Goal: Information Seeking & Learning: Learn about a topic

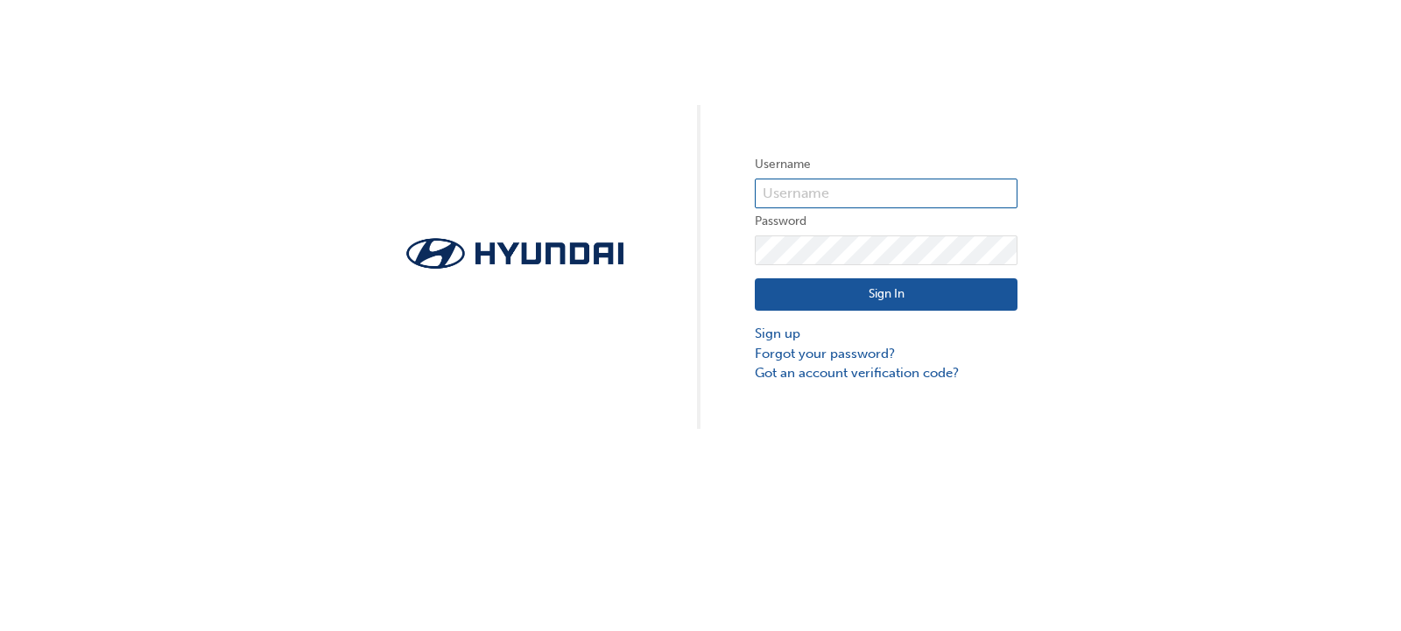
click at [803, 194] on input "text" at bounding box center [886, 194] width 263 height 30
type input "36889"
click button "Sign In" at bounding box center [886, 294] width 263 height 33
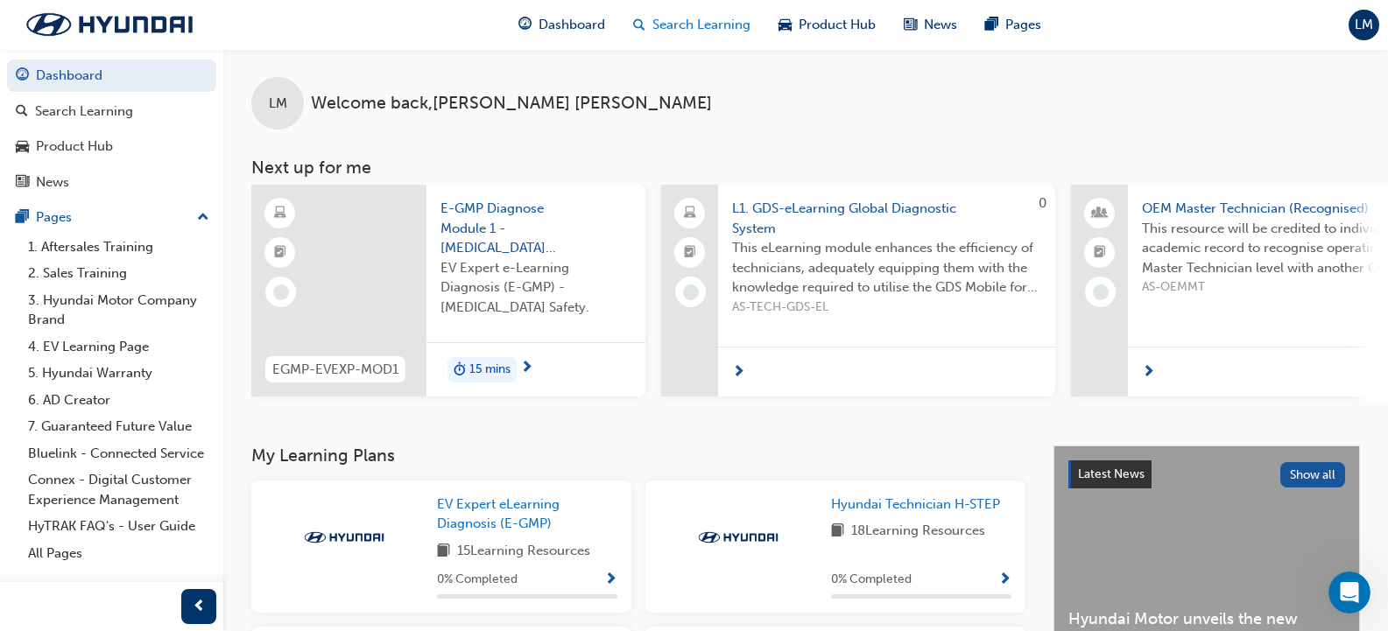
click at [715, 21] on span "Search Learning" at bounding box center [701, 25] width 98 height 20
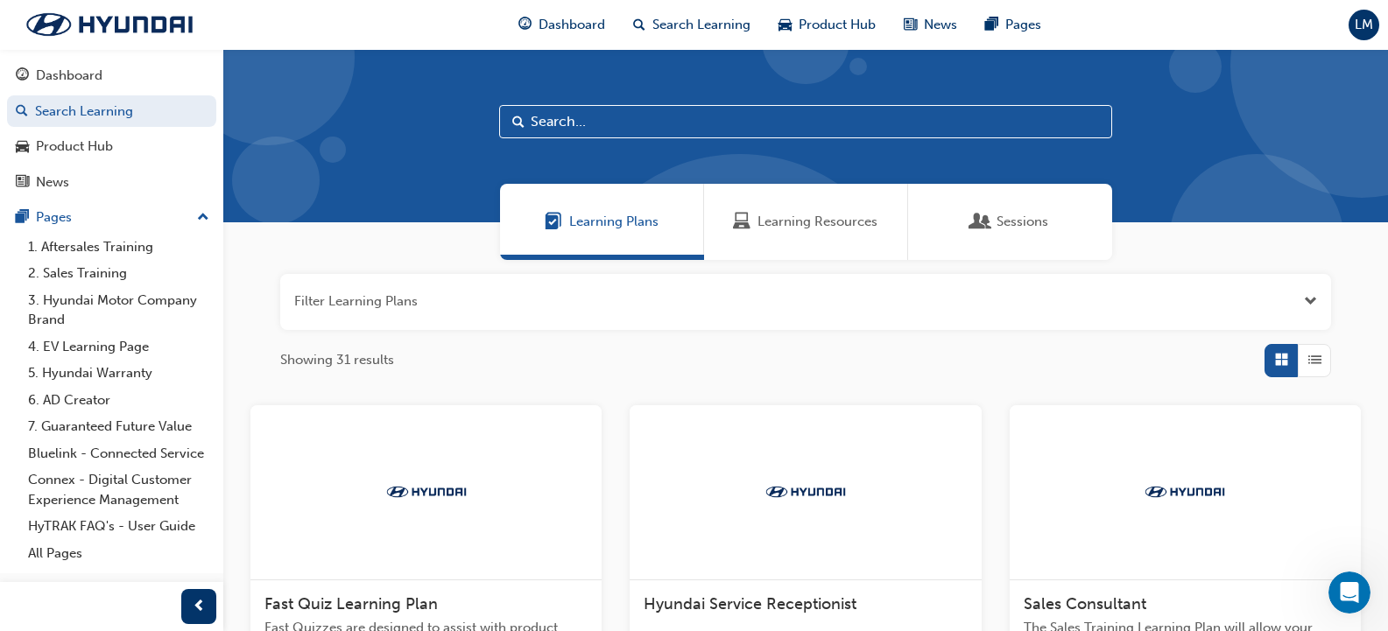
click at [789, 217] on span "Learning Resources" at bounding box center [817, 222] width 120 height 20
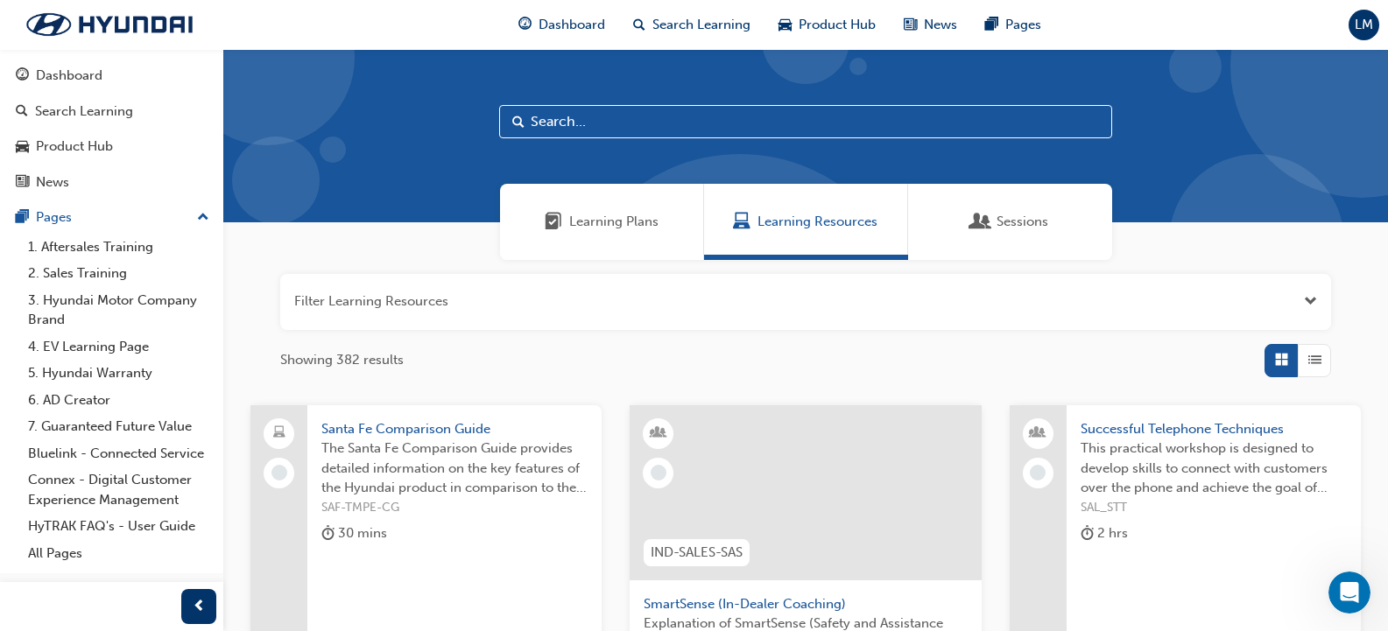
click at [602, 302] on button "button" at bounding box center [805, 302] width 1051 height 56
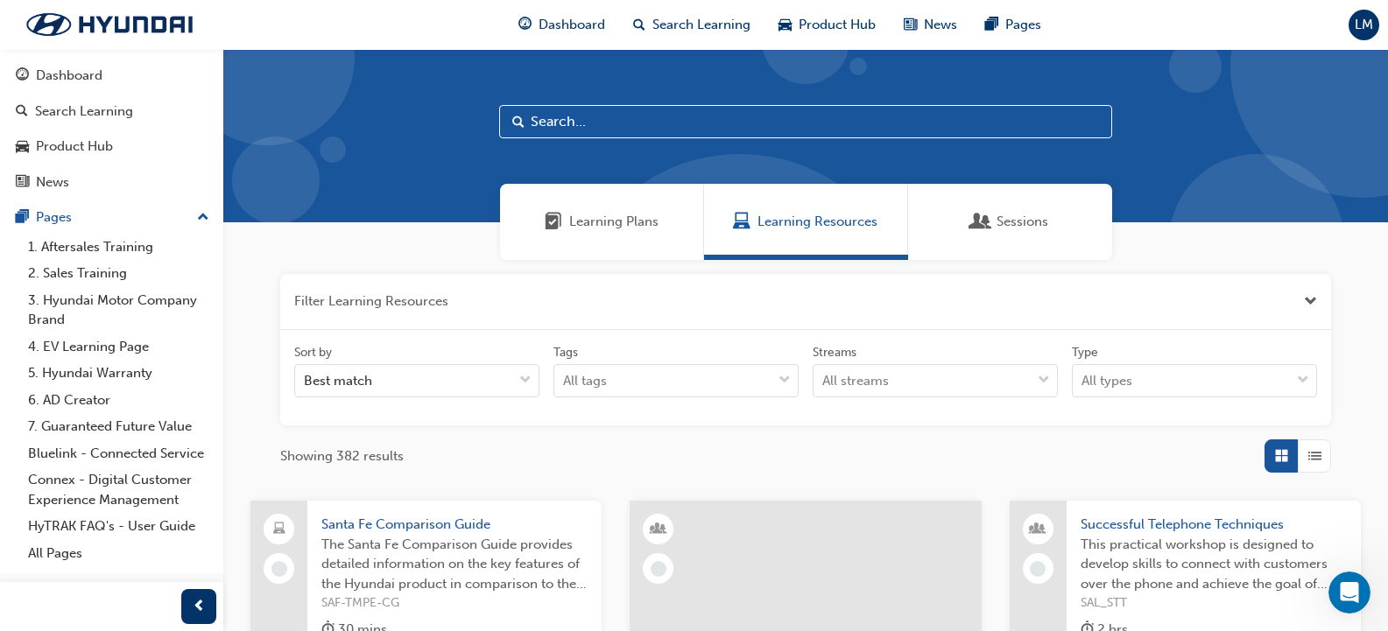
click at [668, 134] on input "text" at bounding box center [805, 121] width 613 height 33
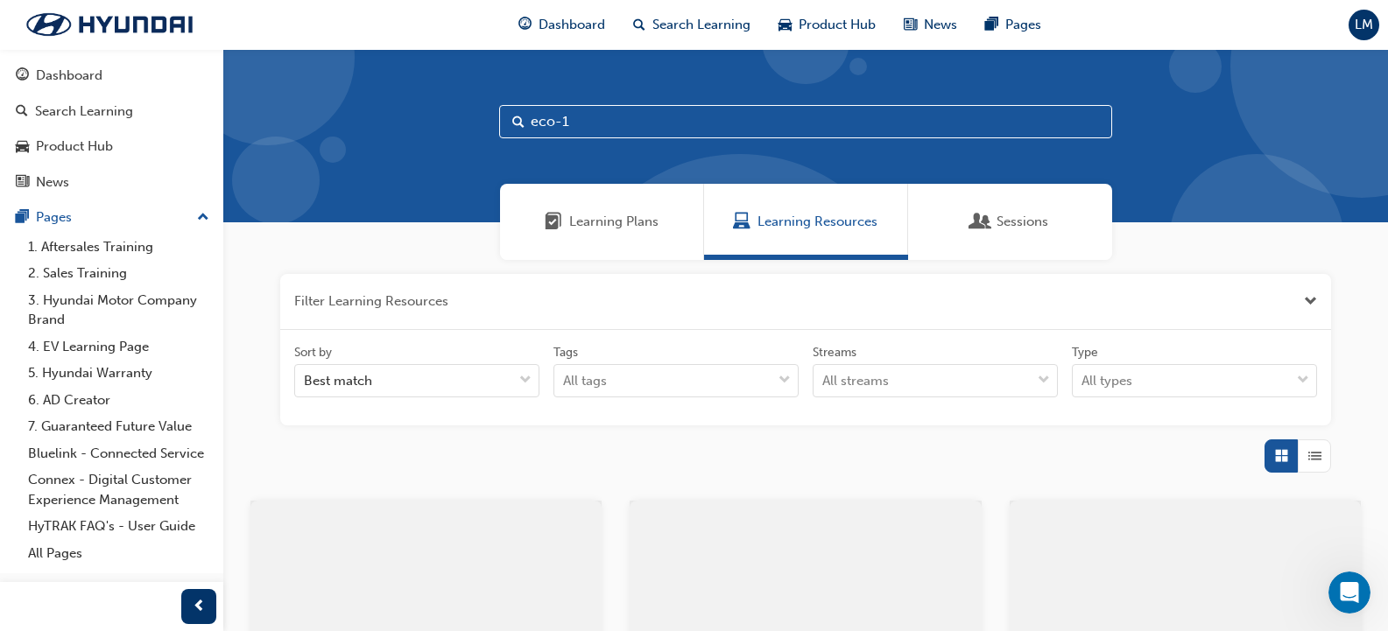
type input "eco-1"
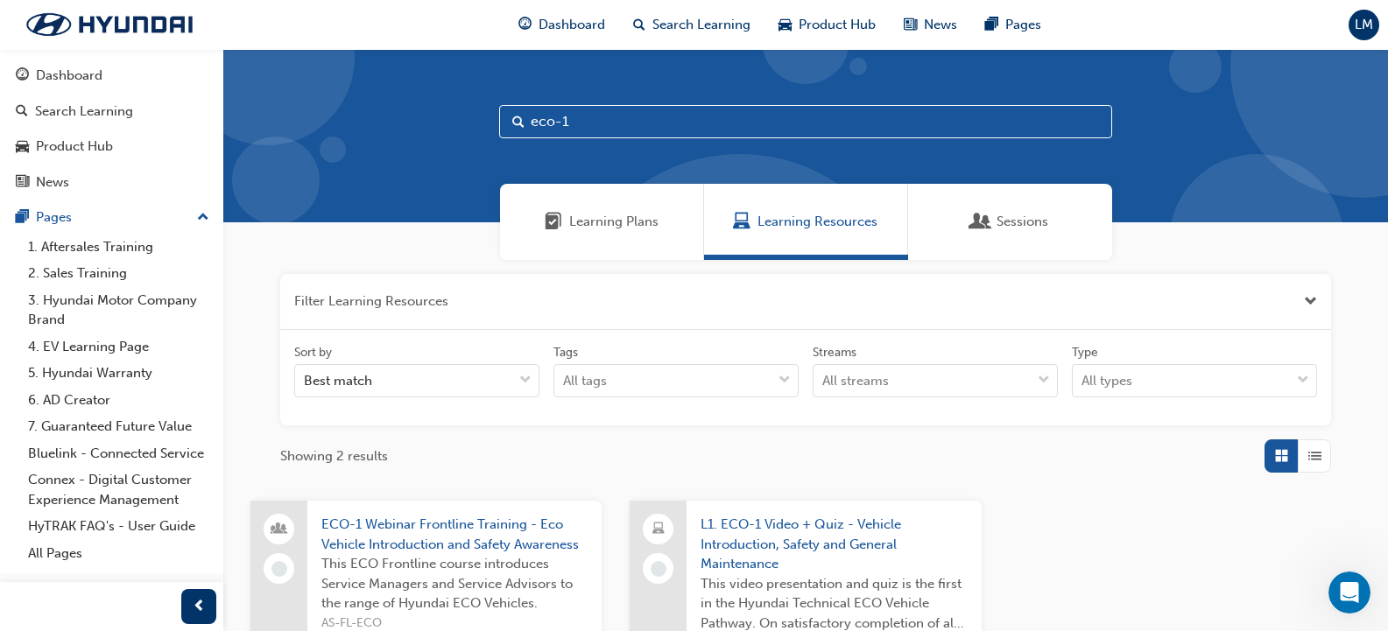
click at [743, 559] on span "L1. ECO-1 Video + Quiz - Vehicle Introduction, Safety and General Maintenance" at bounding box center [834, 545] width 266 height 60
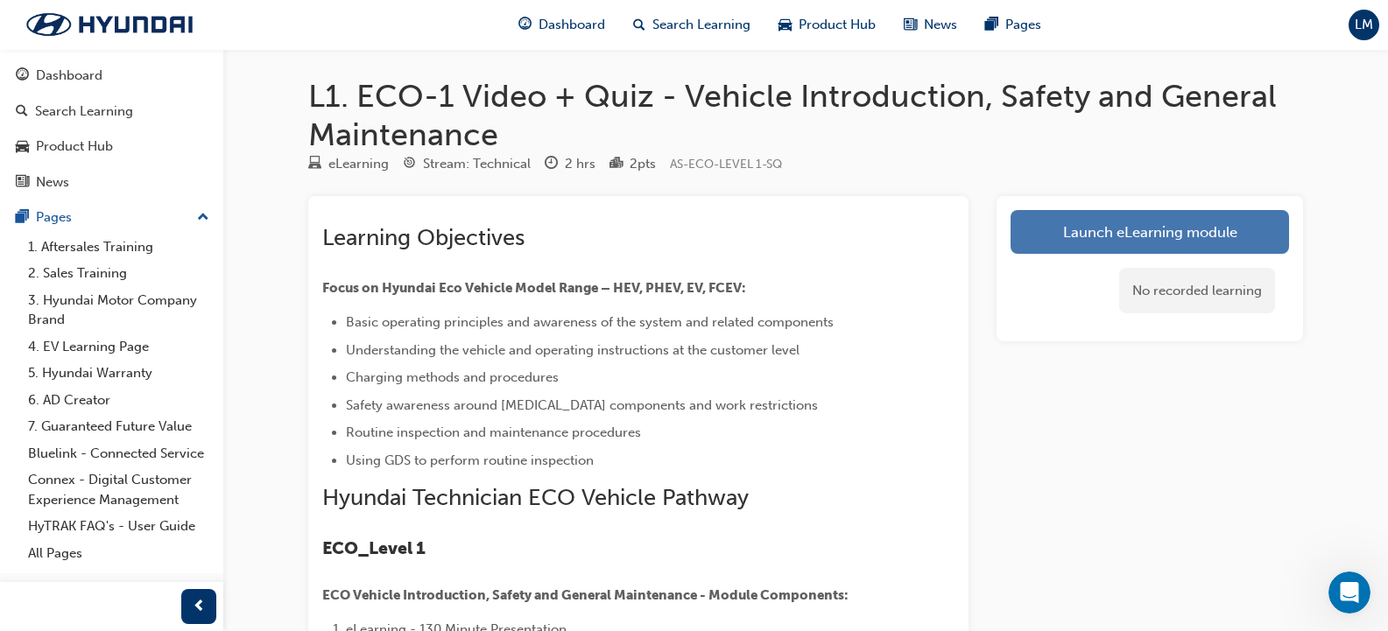
click at [1159, 236] on link "Launch eLearning module" at bounding box center [1150, 232] width 278 height 44
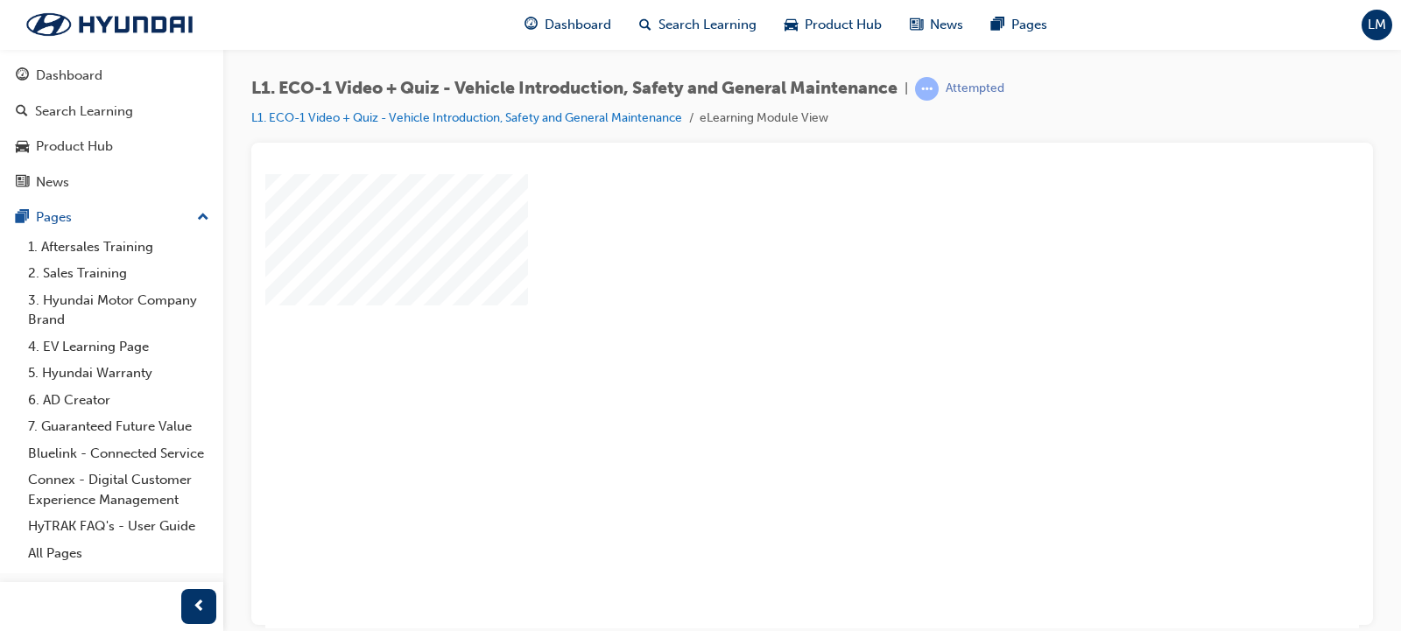
click at [762, 350] on div "play" at bounding box center [762, 350] width 0 height 0
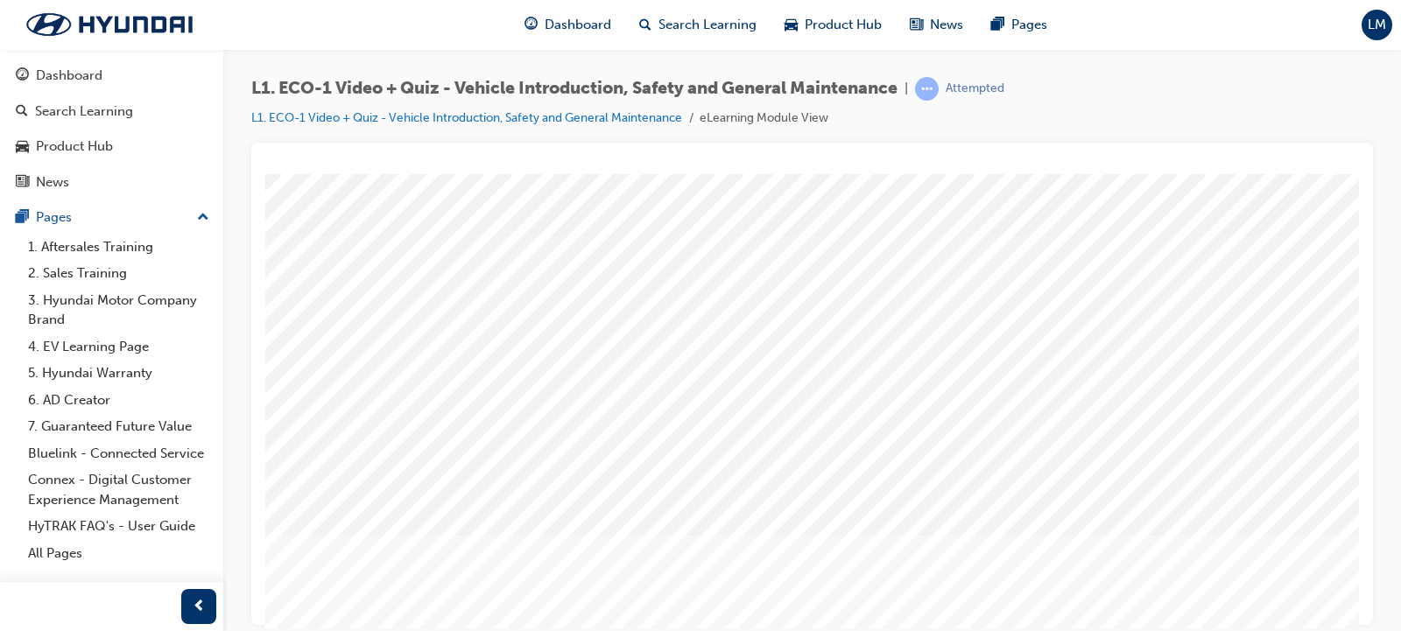
scroll to position [175, 0]
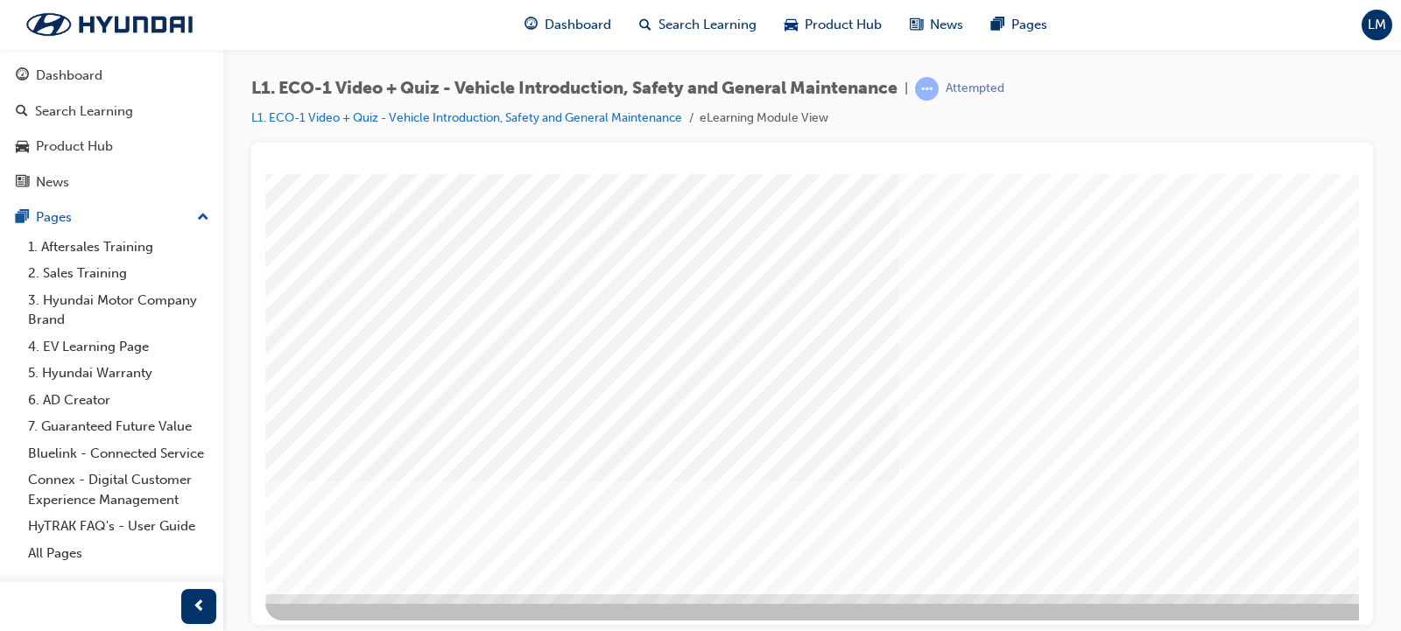
scroll to position [215, 0]
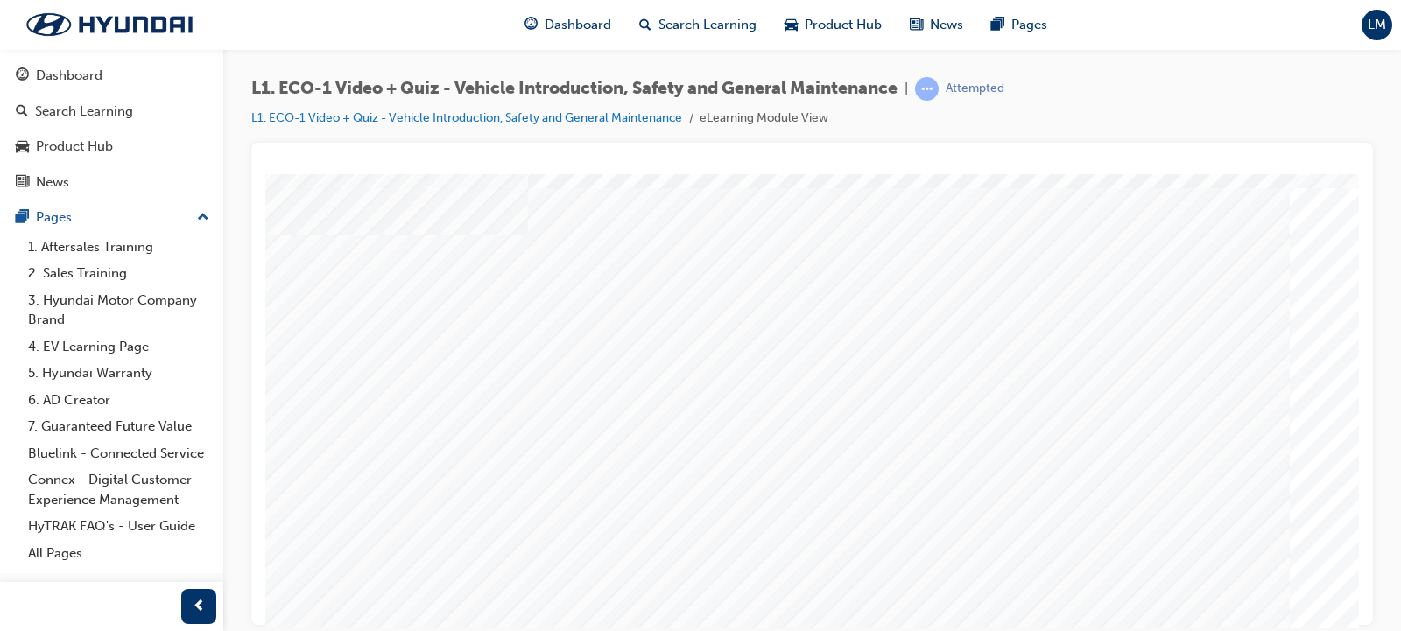
scroll to position [175, 0]
click at [939, 88] on span "learningRecordVerb_ATTEMPT-icon" at bounding box center [927, 89] width 24 height 24
click at [998, 91] on div "Attempted" at bounding box center [975, 89] width 59 height 17
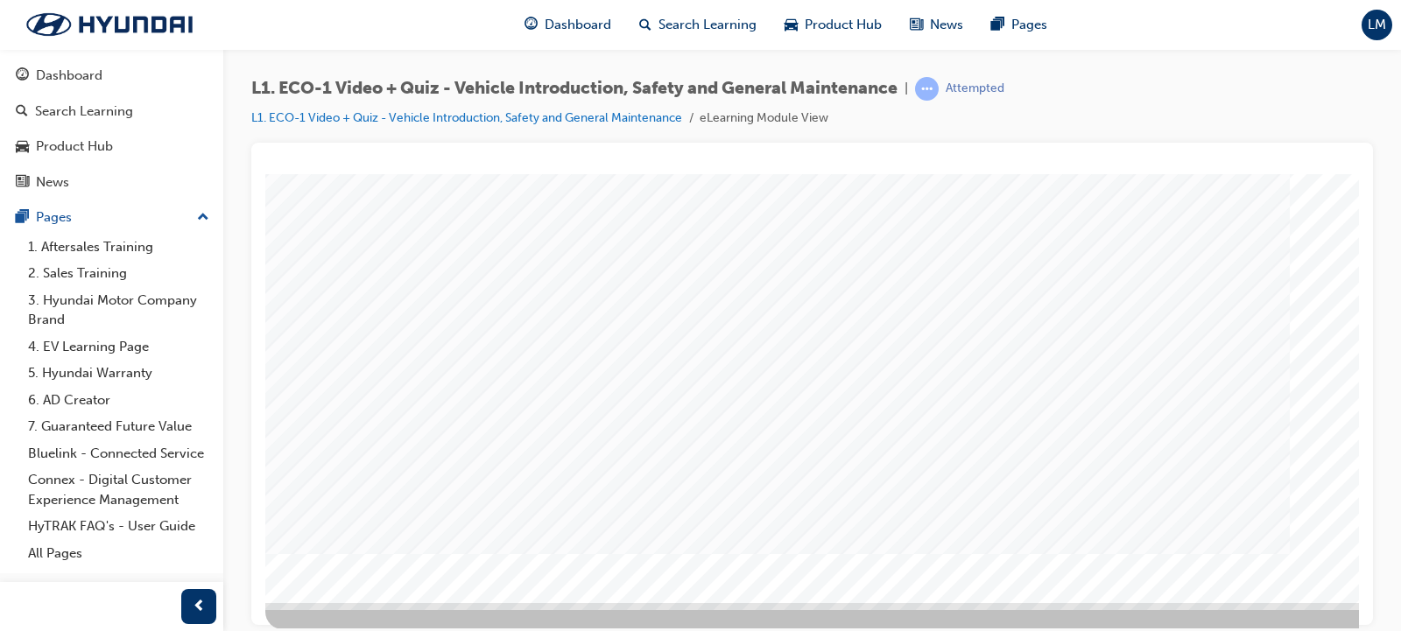
scroll to position [215, 0]
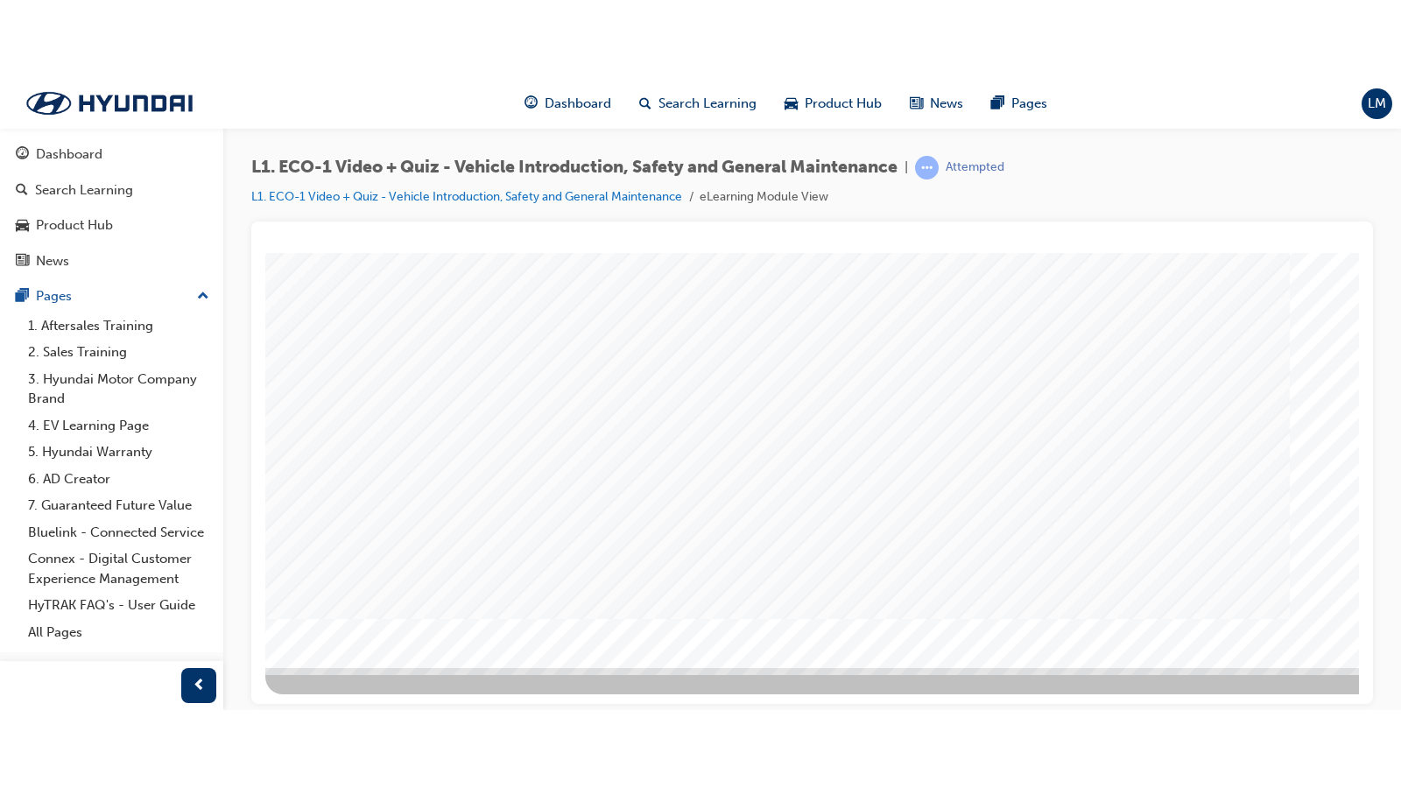
scroll to position [0, 0]
